Goal: Task Accomplishment & Management: Complete application form

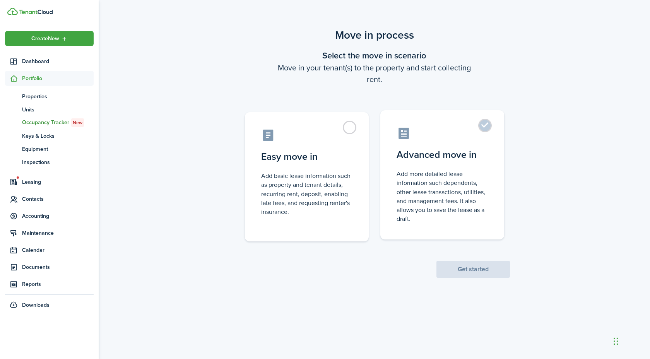
click at [435, 164] on label "Advanced move in Add more detailed lease information such dependents, other lea…" at bounding box center [442, 174] width 124 height 129
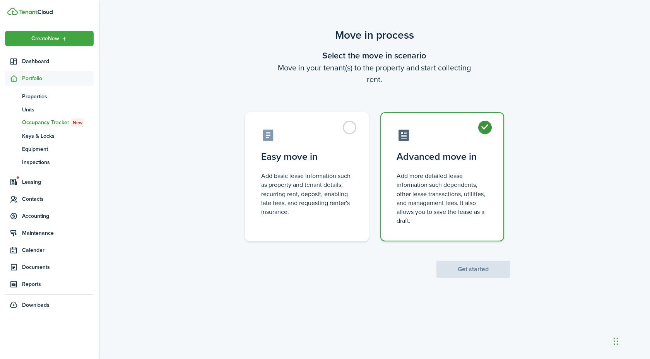
radio input "true"
click at [473, 267] on button "Get started" at bounding box center [473, 269] width 74 height 17
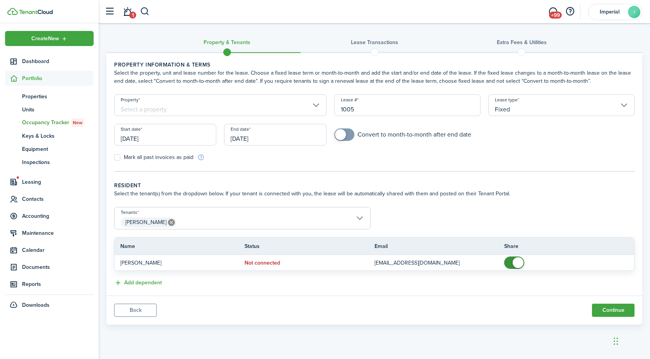
click at [172, 138] on input "[DATE]" at bounding box center [165, 135] width 102 height 22
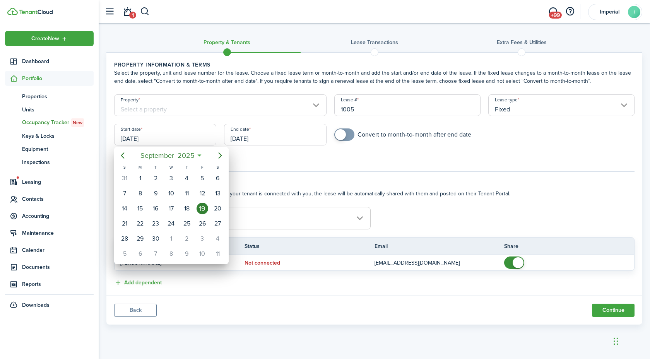
click at [252, 122] on div at bounding box center [325, 179] width 774 height 483
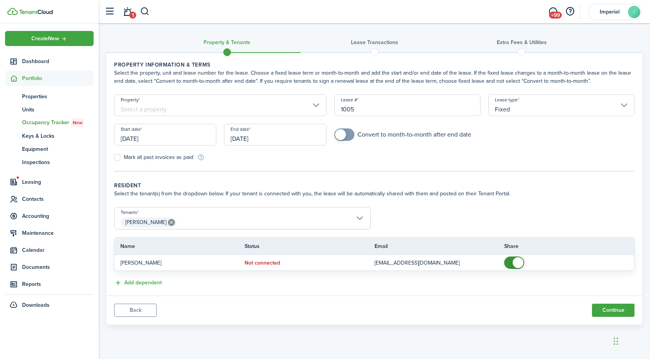
click at [563, 108] on input "Fixed" at bounding box center [561, 105] width 146 height 22
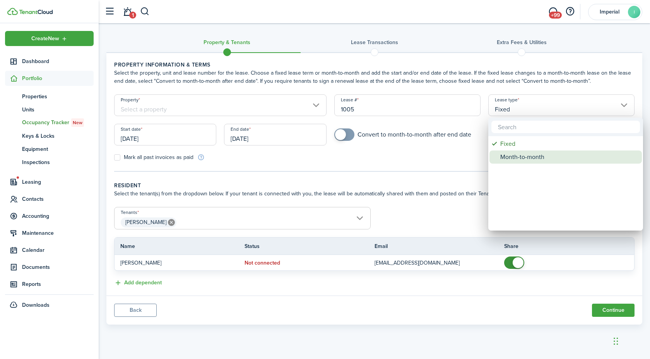
click at [524, 157] on div "Month-to-month" at bounding box center [568, 157] width 137 height 13
type input "Month-to-month"
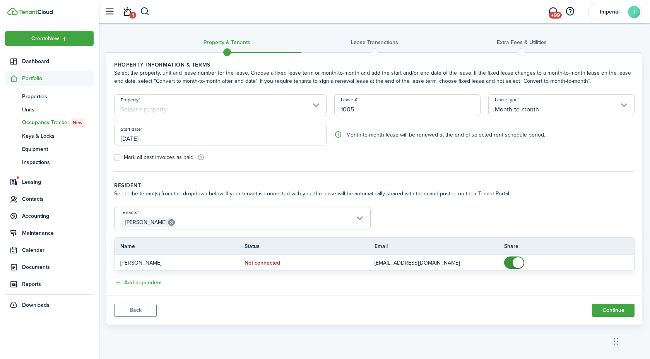
click at [235, 110] on input "Property" at bounding box center [220, 105] width 212 height 22
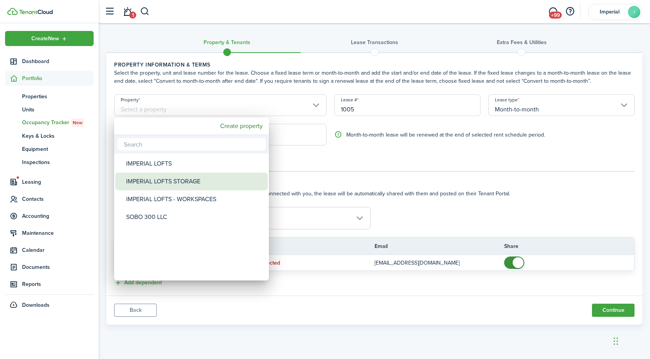
click at [204, 180] on div "IMPERIAL LOFTS STORAGE" at bounding box center [194, 182] width 137 height 18
type input "IMPERIAL LOFTS STORAGE"
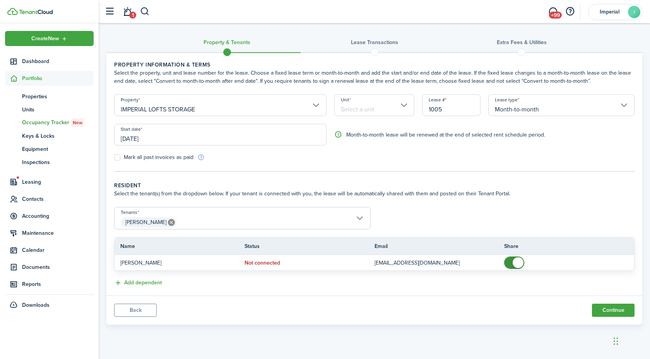
click at [356, 111] on input "Unit" at bounding box center [374, 105] width 80 height 22
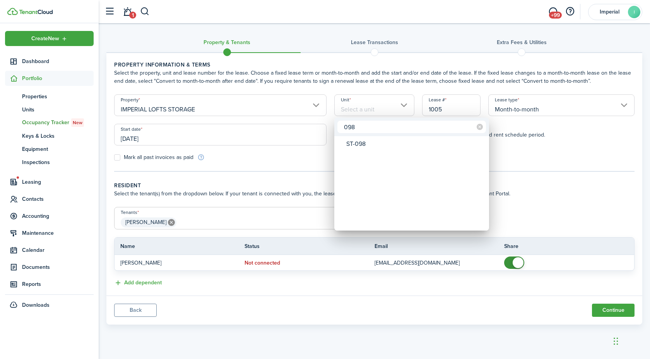
type input "098"
click at [372, 142] on div "ST-098" at bounding box center [414, 143] width 137 height 13
type input "ST-098"
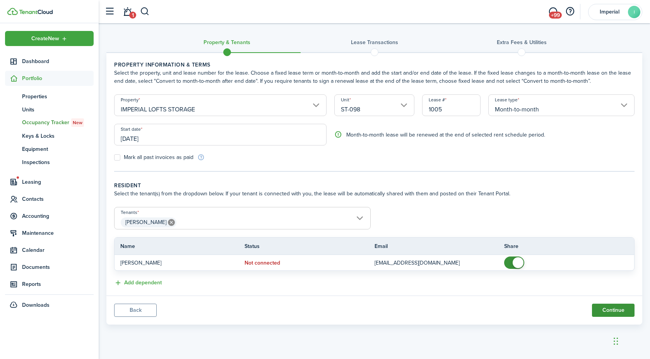
click at [619, 308] on button "Continue" at bounding box center [613, 310] width 43 height 13
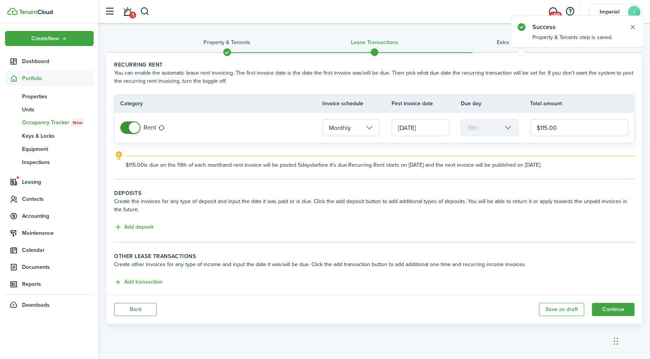
click at [437, 123] on input "[DATE]" at bounding box center [421, 127] width 58 height 17
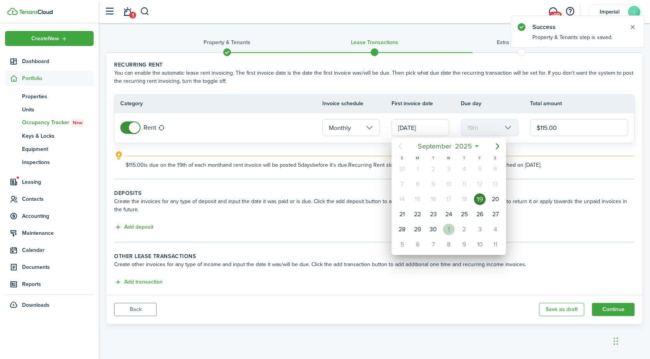
click at [450, 232] on div "1" at bounding box center [449, 230] width 12 height 12
type input "[DATE]"
type input "1st"
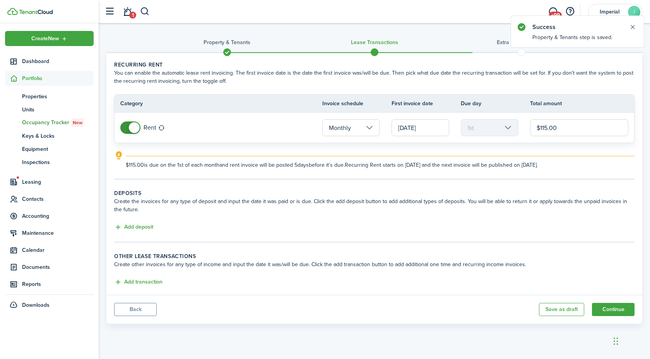
click at [560, 129] on input "$115.00" at bounding box center [579, 127] width 98 height 17
type input "$85.00"
click at [548, 197] on wizard-step-header-description "Create the invoices for any type of deposit and input the date it was paid or i…" at bounding box center [374, 205] width 520 height 16
click at [149, 229] on button "Add deposit" at bounding box center [133, 227] width 39 height 9
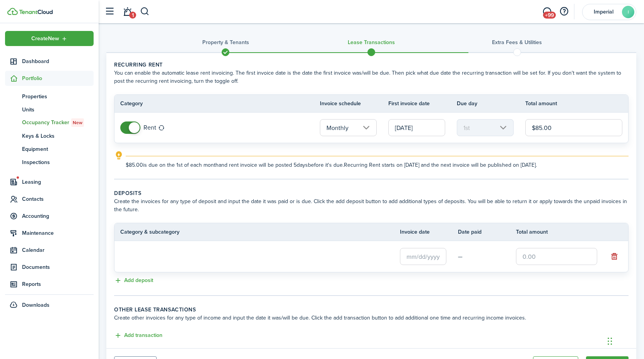
click at [404, 257] on input "text" at bounding box center [423, 256] width 46 height 17
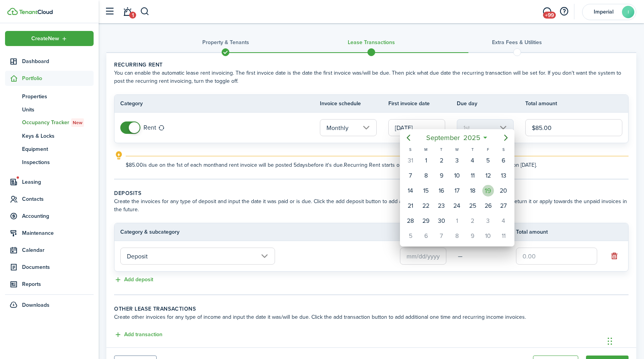
click at [487, 187] on div "19" at bounding box center [489, 191] width 12 height 12
type input "[DATE]"
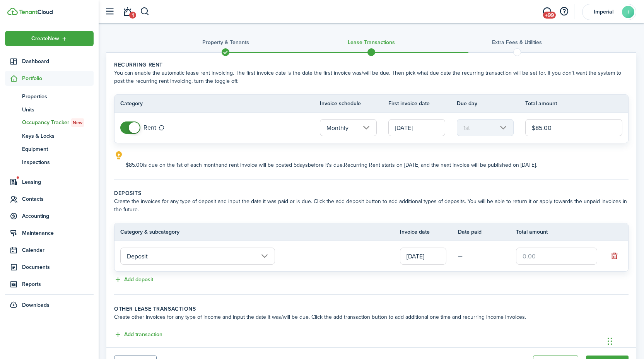
click at [536, 256] on input "text" at bounding box center [556, 256] width 81 height 17
type input "$85.00"
click at [516, 282] on div "Add deposit" at bounding box center [371, 279] width 515 height 9
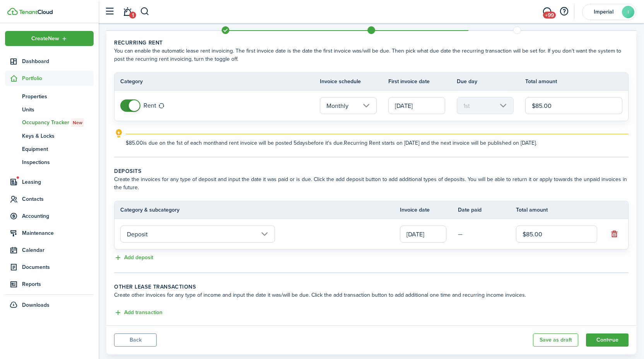
scroll to position [39, 0]
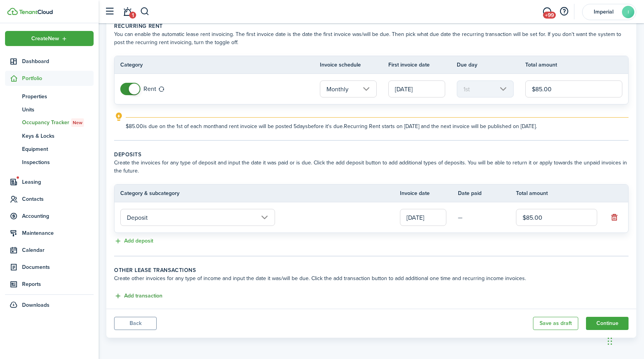
click at [151, 293] on button "Add transaction" at bounding box center [138, 296] width 48 height 9
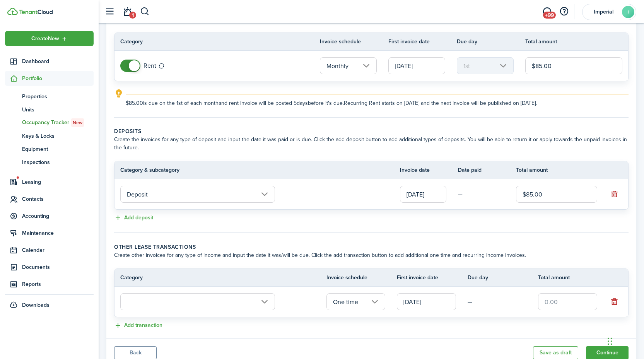
scroll to position [91, 0]
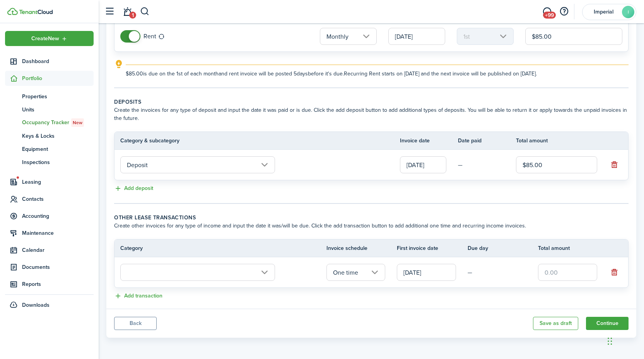
click at [179, 273] on input "text" at bounding box center [197, 272] width 155 height 17
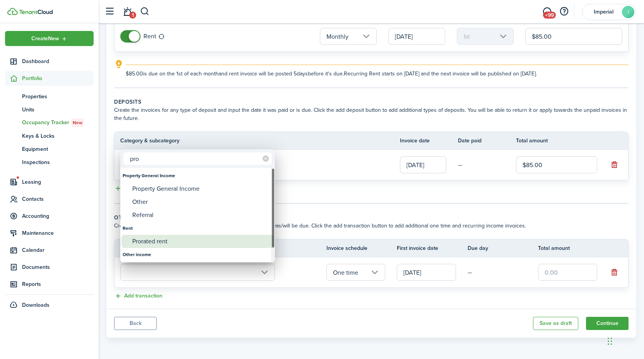
type input "pro"
click at [148, 238] on div "Prorated rent" at bounding box center [200, 241] width 137 height 13
type input "Rent / Prorated rent"
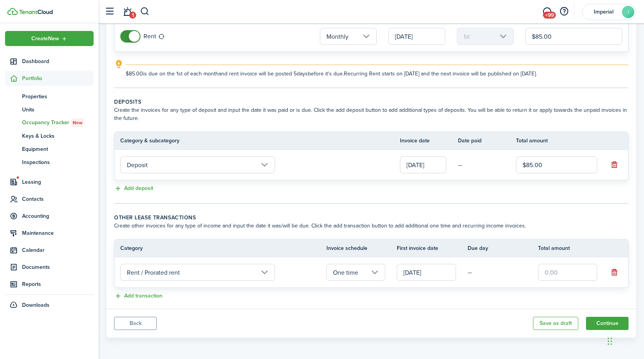
click at [560, 274] on input "text" at bounding box center [567, 272] width 59 height 17
type input "$34.00"
click at [575, 310] on panel-main-footer "Back Save as draft Continue" at bounding box center [371, 323] width 530 height 29
click at [612, 322] on iframe "Chat Widget" at bounding box center [625, 340] width 39 height 37
click at [599, 322] on button "Continue" at bounding box center [607, 323] width 43 height 13
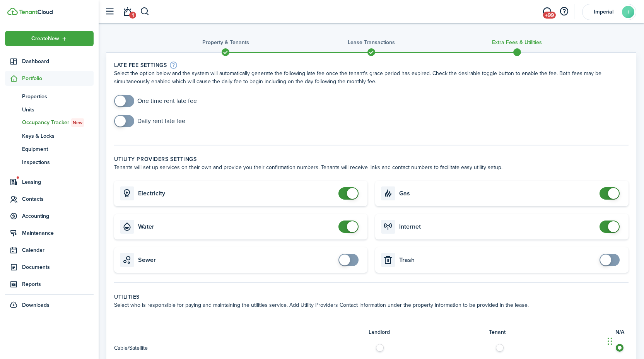
checkbox input "false"
click at [350, 195] on span at bounding box center [352, 193] width 11 height 11
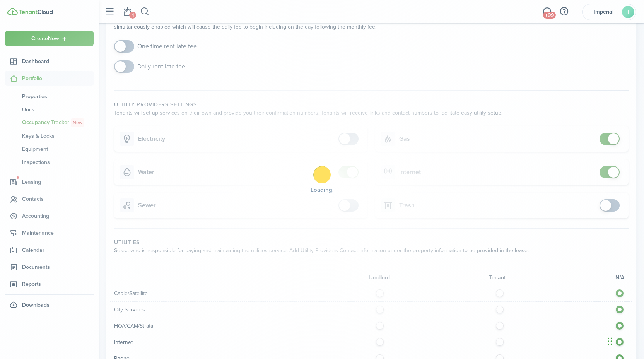
scroll to position [55, 0]
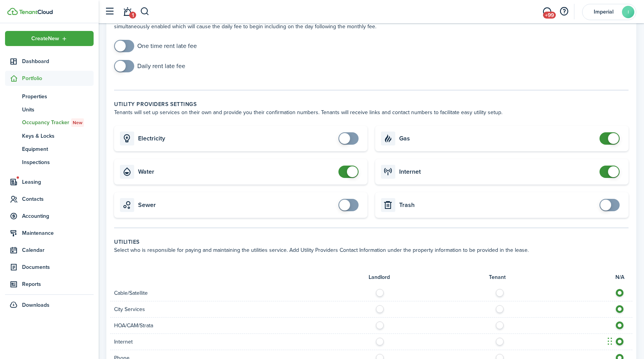
checkbox input "false"
click at [350, 171] on span at bounding box center [352, 171] width 11 height 11
checkbox input "false"
click at [611, 140] on span at bounding box center [613, 138] width 11 height 11
checkbox input "false"
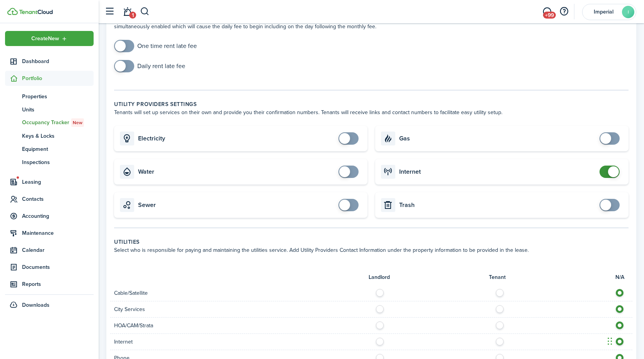
click at [614, 171] on span at bounding box center [613, 171] width 11 height 11
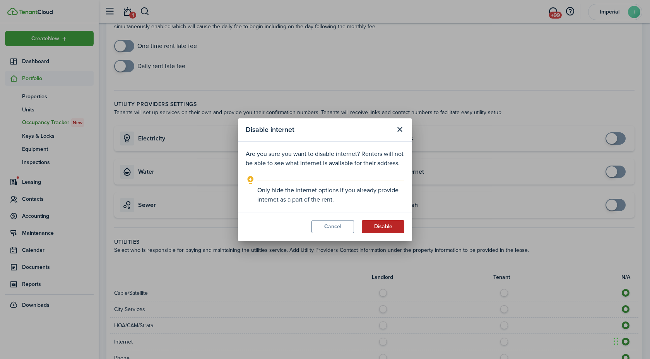
click at [388, 227] on button "Disable" at bounding box center [383, 226] width 43 height 13
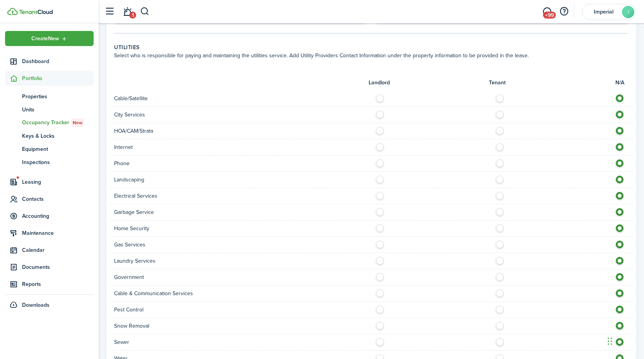
scroll to position [315, 0]
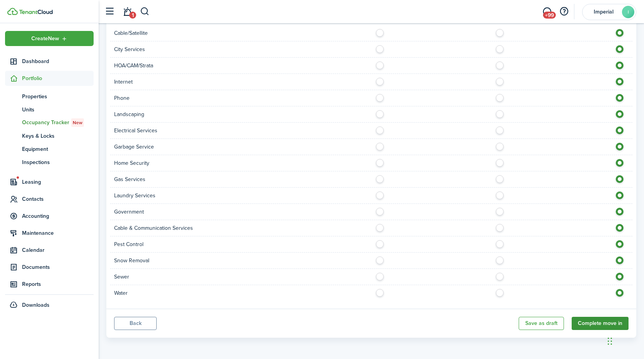
click at [597, 322] on button "Complete move in" at bounding box center [600, 323] width 57 height 13
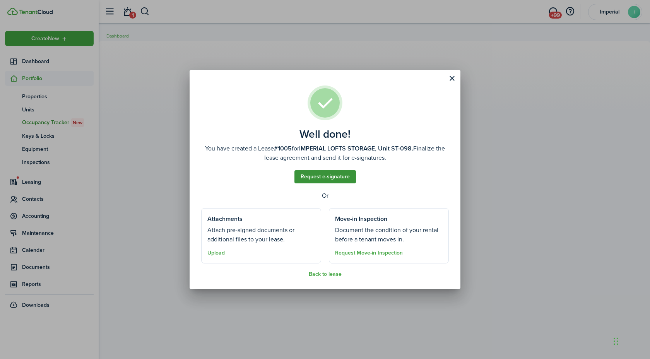
click at [322, 175] on link "Request e-signature" at bounding box center [325, 176] width 62 height 13
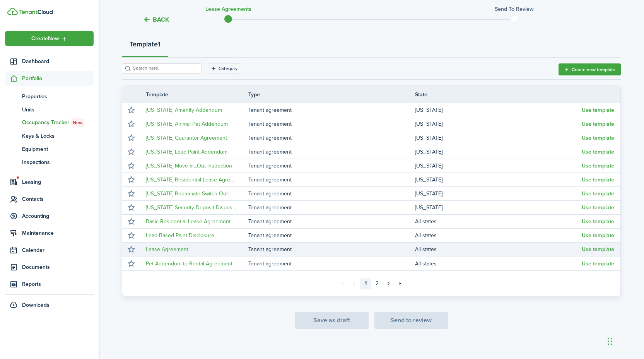
scroll to position [88, 0]
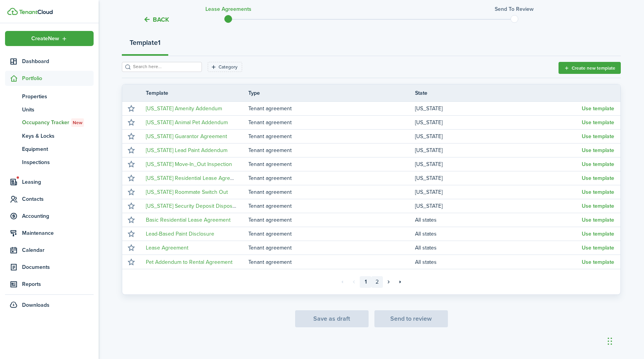
click at [375, 283] on link "2" at bounding box center [377, 282] width 12 height 12
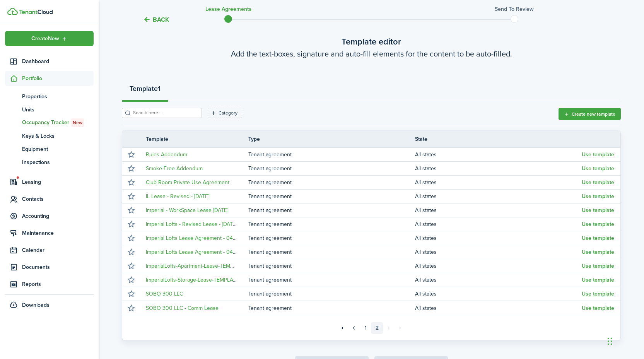
scroll to position [88, 0]
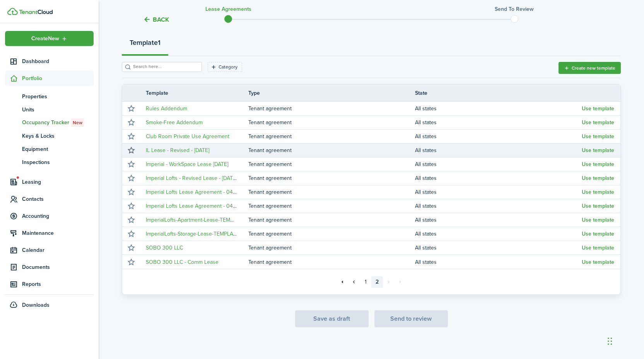
click at [132, 151] on button "button" at bounding box center [131, 150] width 11 height 11
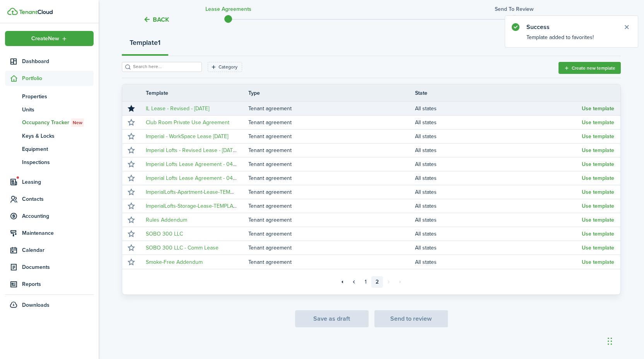
click at [594, 108] on button "Use template" at bounding box center [598, 109] width 33 height 6
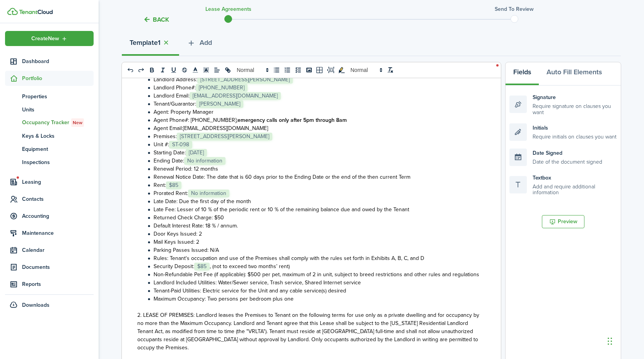
scroll to position [111, 0]
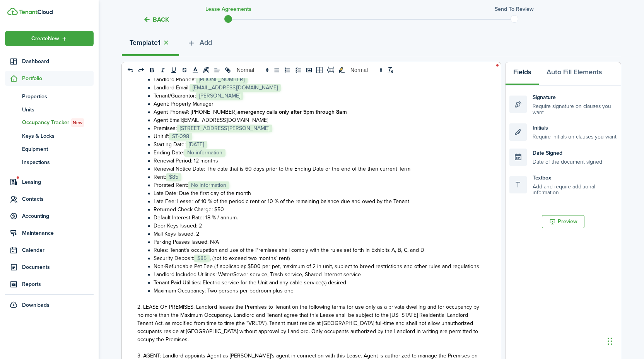
click at [241, 186] on li "Prorated Rent: ﻿ No information ﻿" at bounding box center [312, 185] width 334 height 8
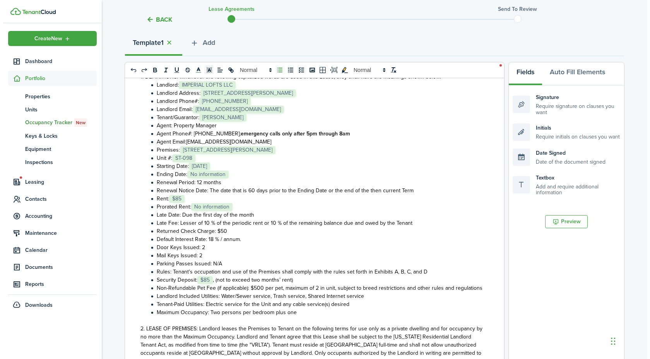
scroll to position [0, 0]
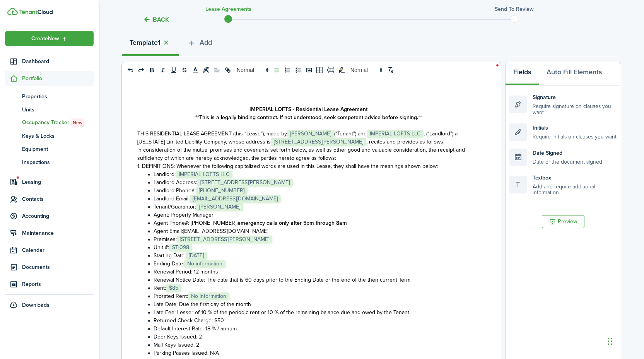
click at [170, 42] on button "button" at bounding box center [166, 42] width 11 height 9
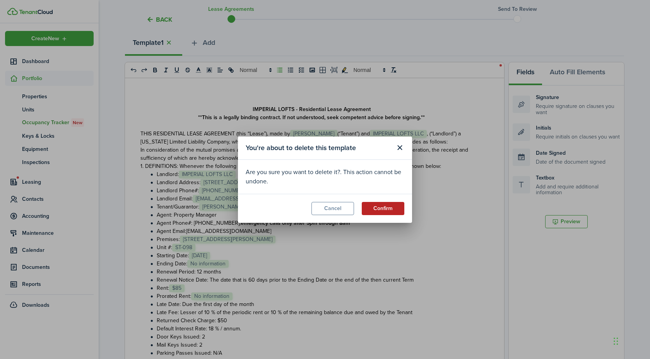
click at [375, 204] on button "Confirm" at bounding box center [383, 208] width 43 height 13
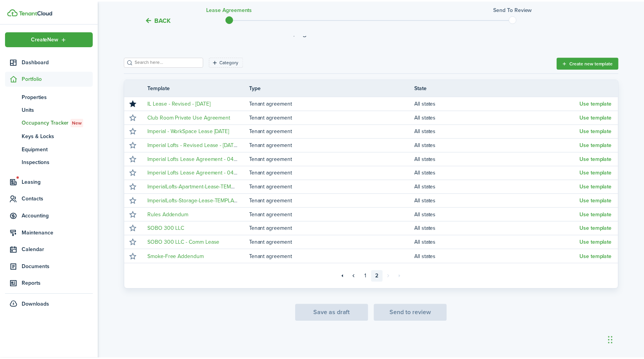
scroll to position [64, 0]
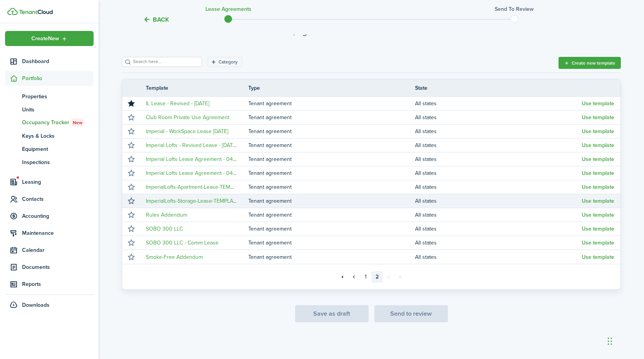
click at [130, 202] on button "button" at bounding box center [131, 201] width 11 height 11
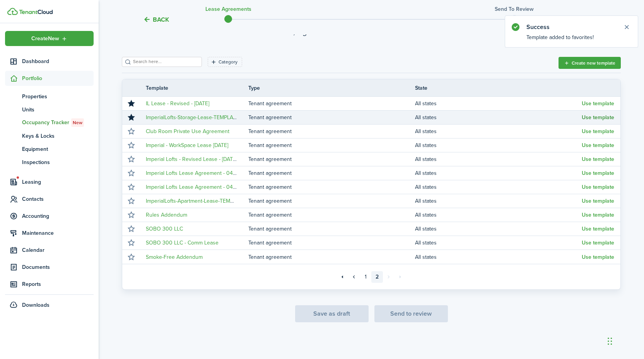
click at [607, 118] on button "Use template" at bounding box center [598, 118] width 33 height 6
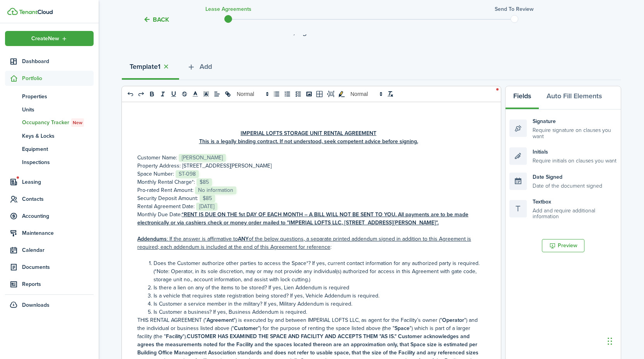
click at [237, 189] on p "Pro-rated [PERSON_NAME]: ﻿ No information ﻿" at bounding box center [308, 190] width 342 height 8
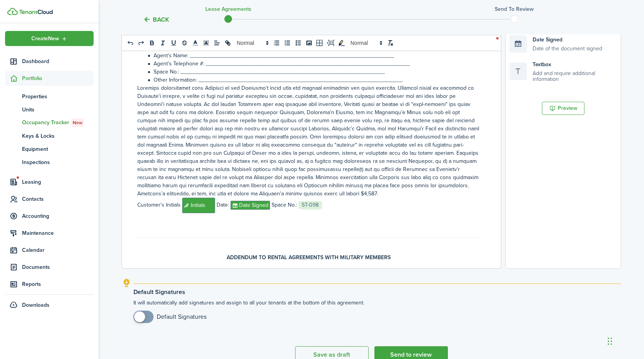
scroll to position [243, 0]
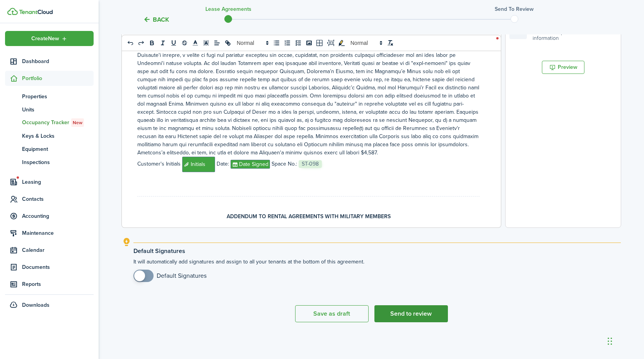
click at [426, 311] on button "Send to review" at bounding box center [412, 313] width 74 height 17
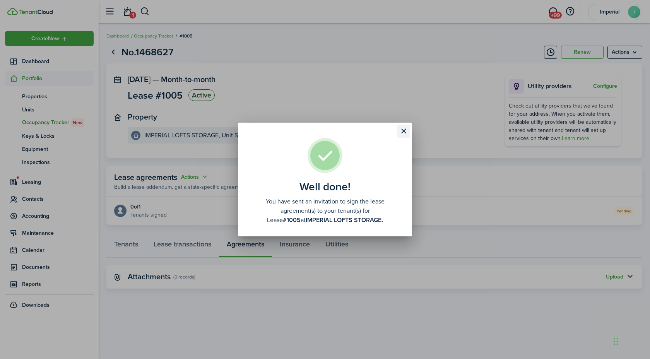
click at [406, 131] on button "Close modal" at bounding box center [403, 131] width 13 height 13
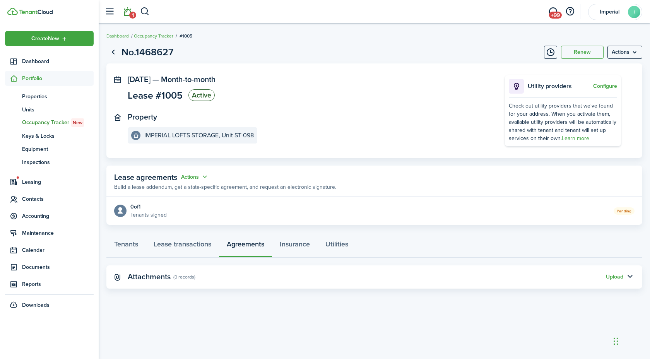
click at [125, 14] on link "1" at bounding box center [127, 12] width 15 height 20
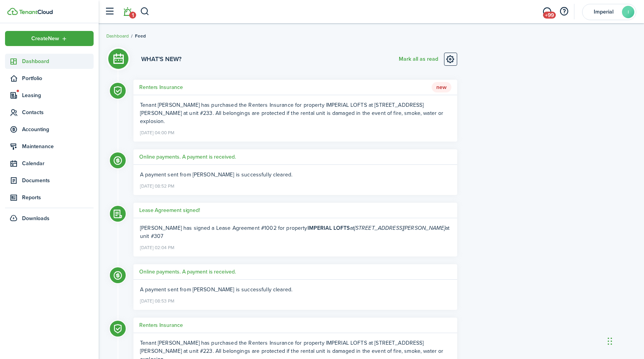
click at [29, 61] on span "Dashboard" at bounding box center [58, 61] width 72 height 8
